Goal: Information Seeking & Learning: Learn about a topic

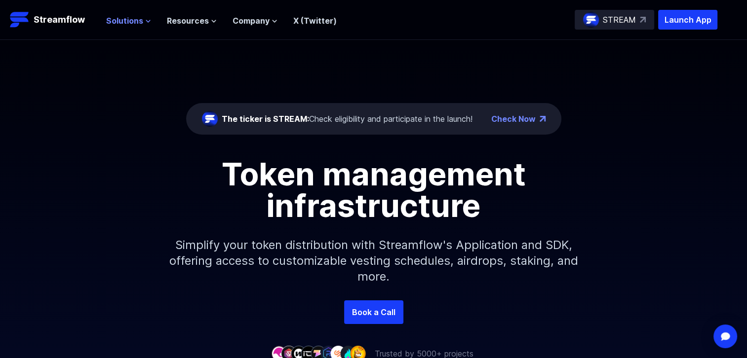
click at [146, 18] on icon at bounding box center [148, 21] width 6 height 6
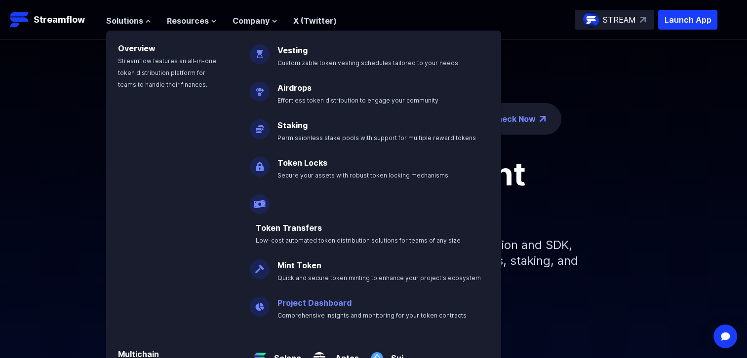
click at [292, 298] on link "Project Dashboard" at bounding box center [314, 303] width 74 height 10
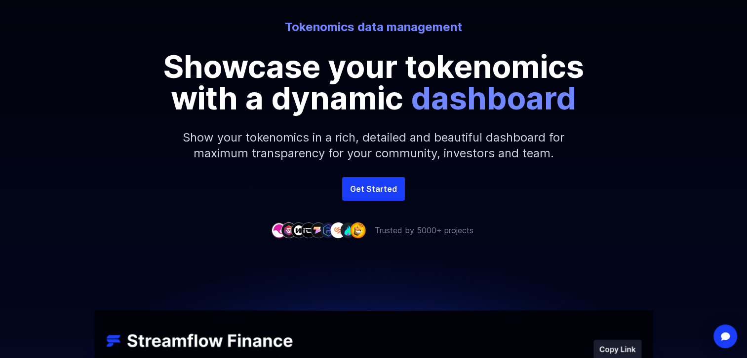
scroll to position [99, 0]
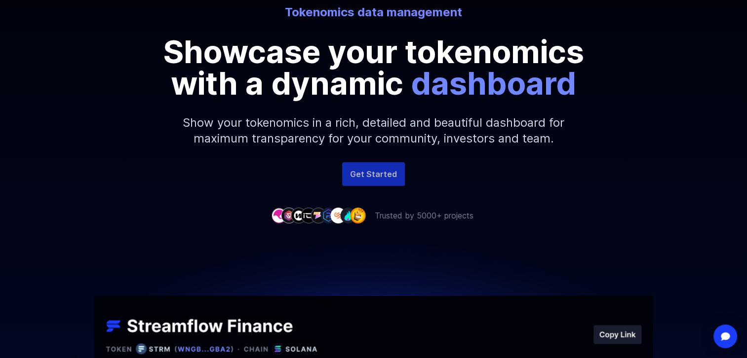
click at [376, 177] on link "Get Started" at bounding box center [373, 174] width 63 height 24
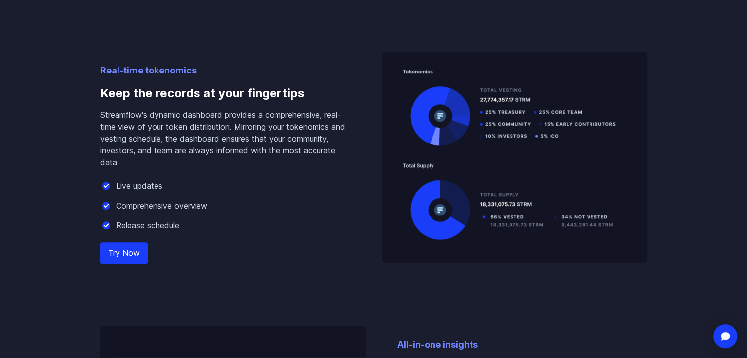
scroll to position [938, 0]
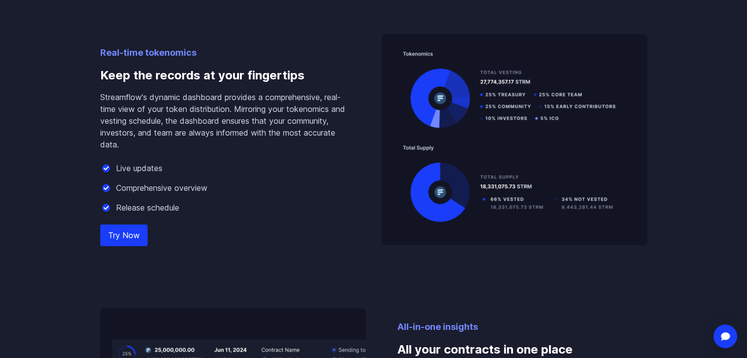
click at [135, 235] on link "Try Now" at bounding box center [123, 236] width 47 height 22
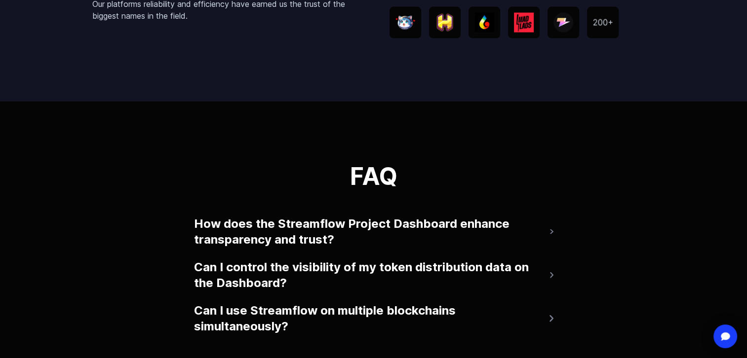
scroll to position [2123, 0]
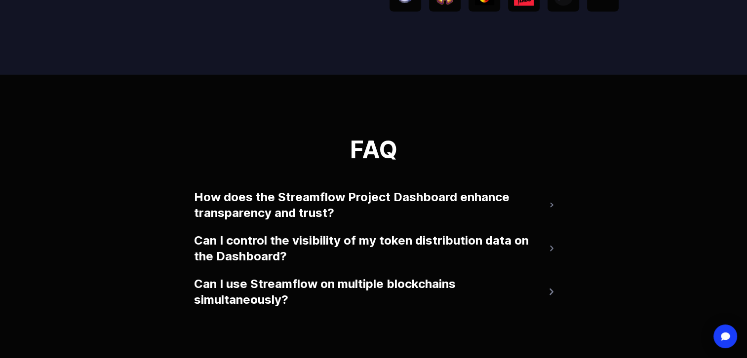
click at [548, 205] on button "How does the Streamflow Project Dashboard enhance transparency and trust?" at bounding box center [373, 205] width 359 height 39
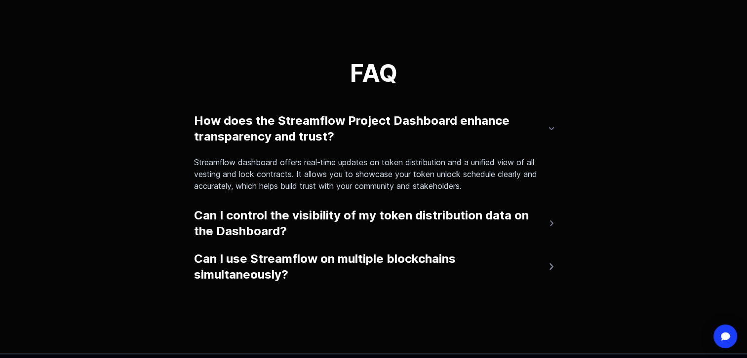
scroll to position [2222, 0]
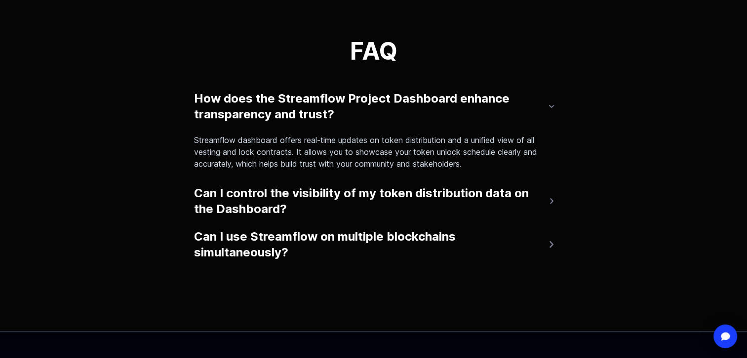
click at [552, 201] on img at bounding box center [551, 200] width 3 height 5
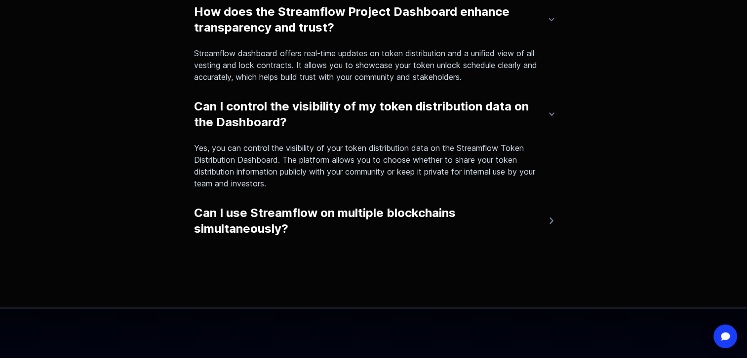
scroll to position [2321, 0]
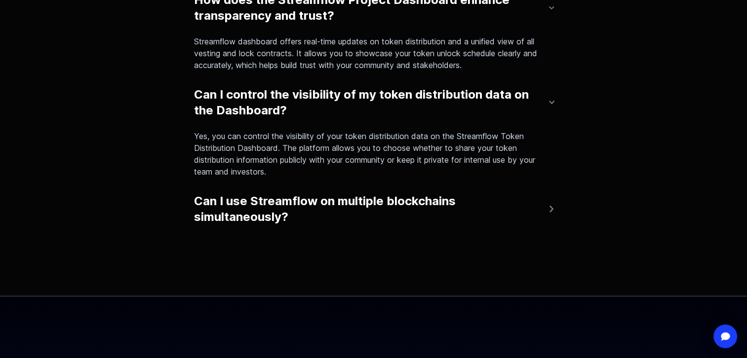
click at [551, 204] on button "Can I use Streamflow on multiple blockchains simultaneously?" at bounding box center [373, 209] width 359 height 39
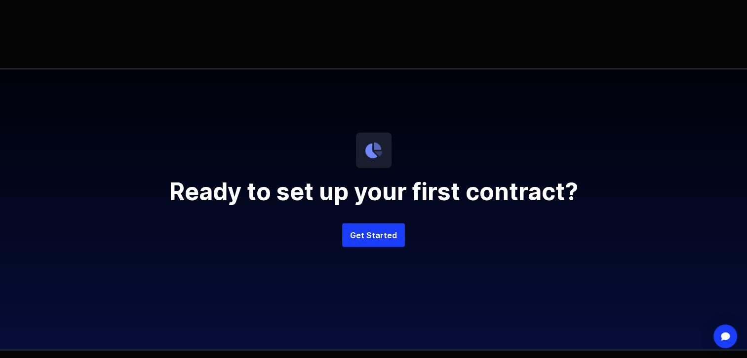
scroll to position [2617, 0]
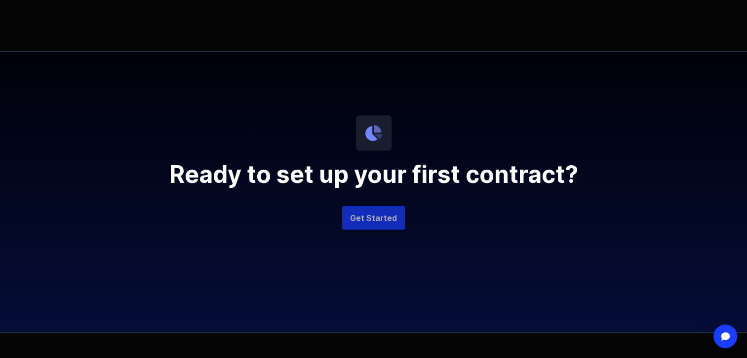
click at [374, 216] on link "Get Started" at bounding box center [373, 218] width 63 height 24
click at [383, 223] on link "Get Started" at bounding box center [373, 218] width 63 height 24
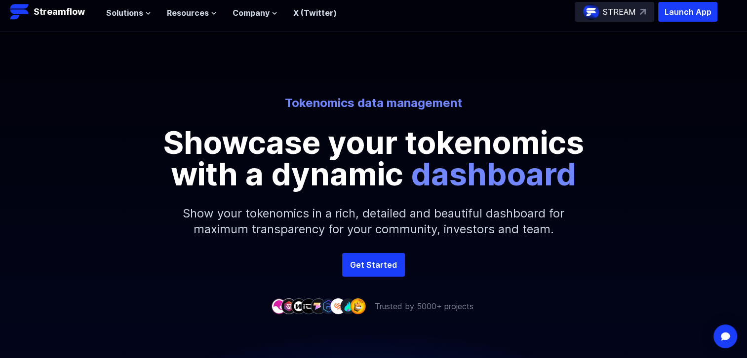
scroll to position [0, 0]
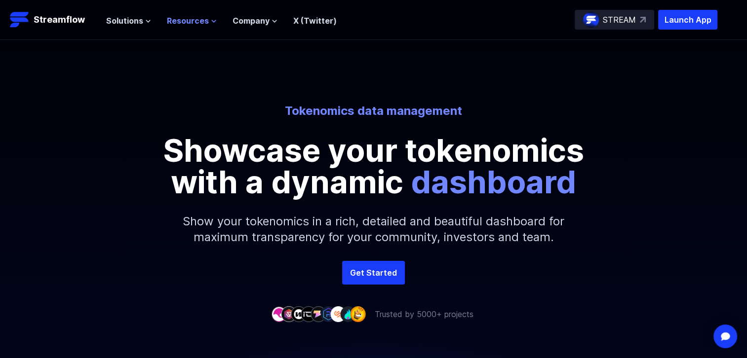
click at [211, 20] on icon at bounding box center [214, 21] width 6 height 6
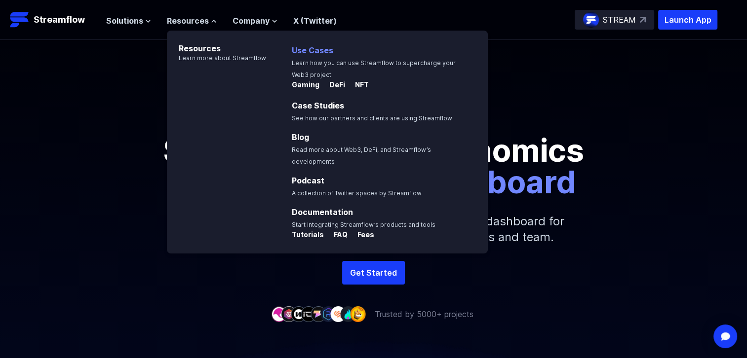
click at [318, 49] on link "Use Cases" at bounding box center [312, 50] width 41 height 10
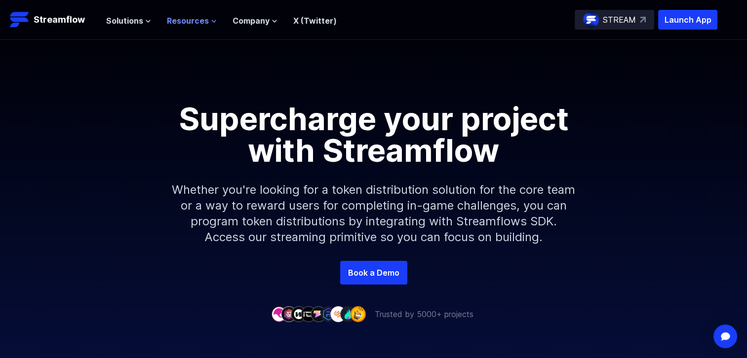
click at [206, 19] on button "Resources" at bounding box center [192, 21] width 50 height 12
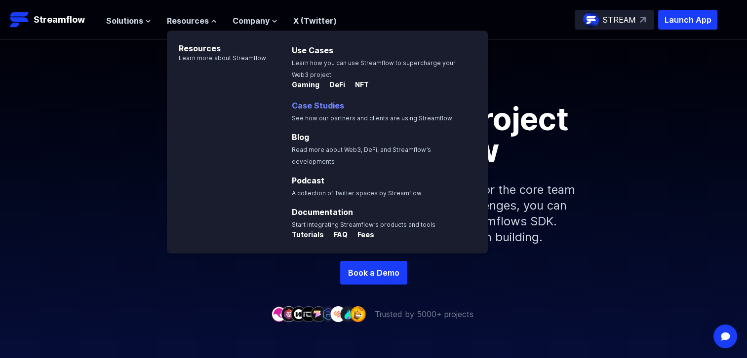
click at [320, 104] on link "Case Studies" at bounding box center [318, 106] width 52 height 10
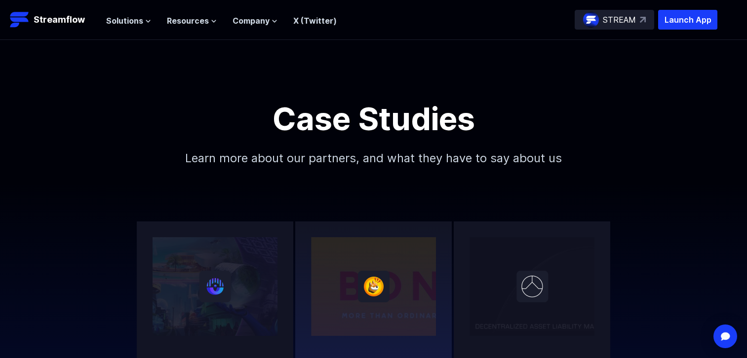
scroll to position [247, 0]
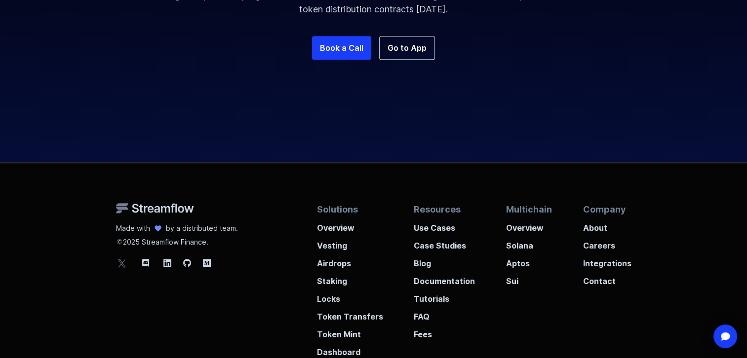
scroll to position [1086, 0]
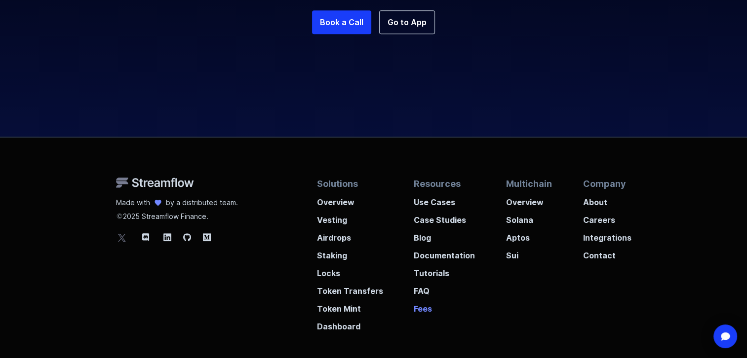
click at [419, 297] on p "Fees" at bounding box center [444, 306] width 61 height 18
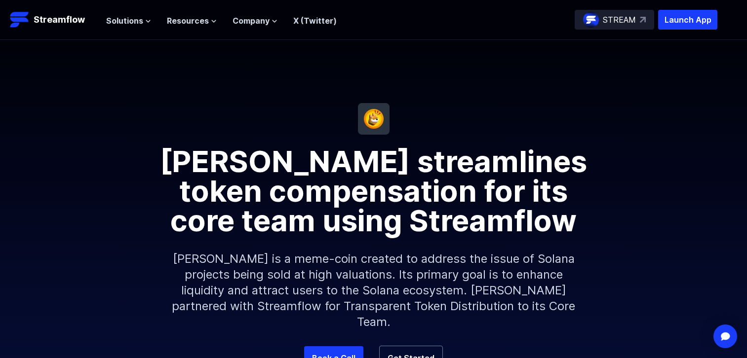
scroll to position [1079, 0]
